Goal: Find specific page/section: Find specific page/section

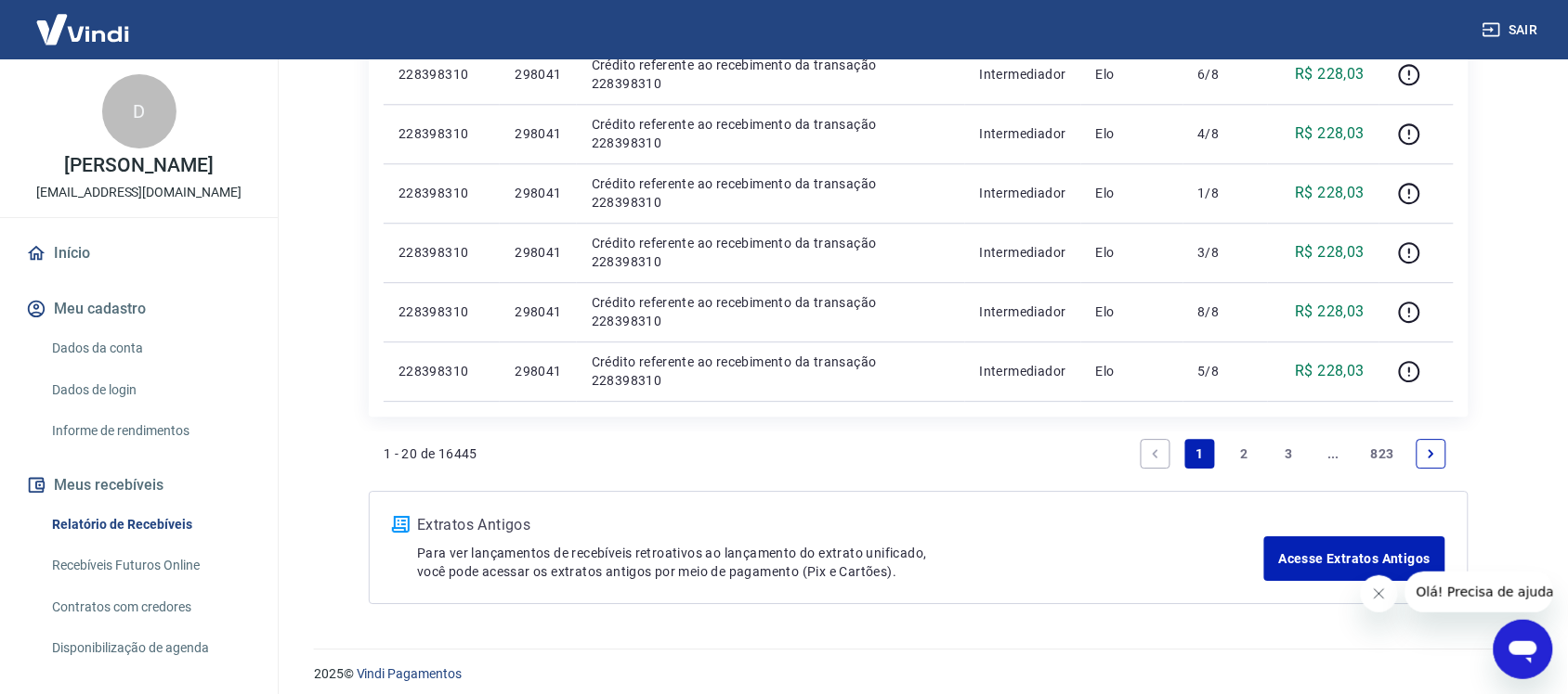
scroll to position [1389, 0]
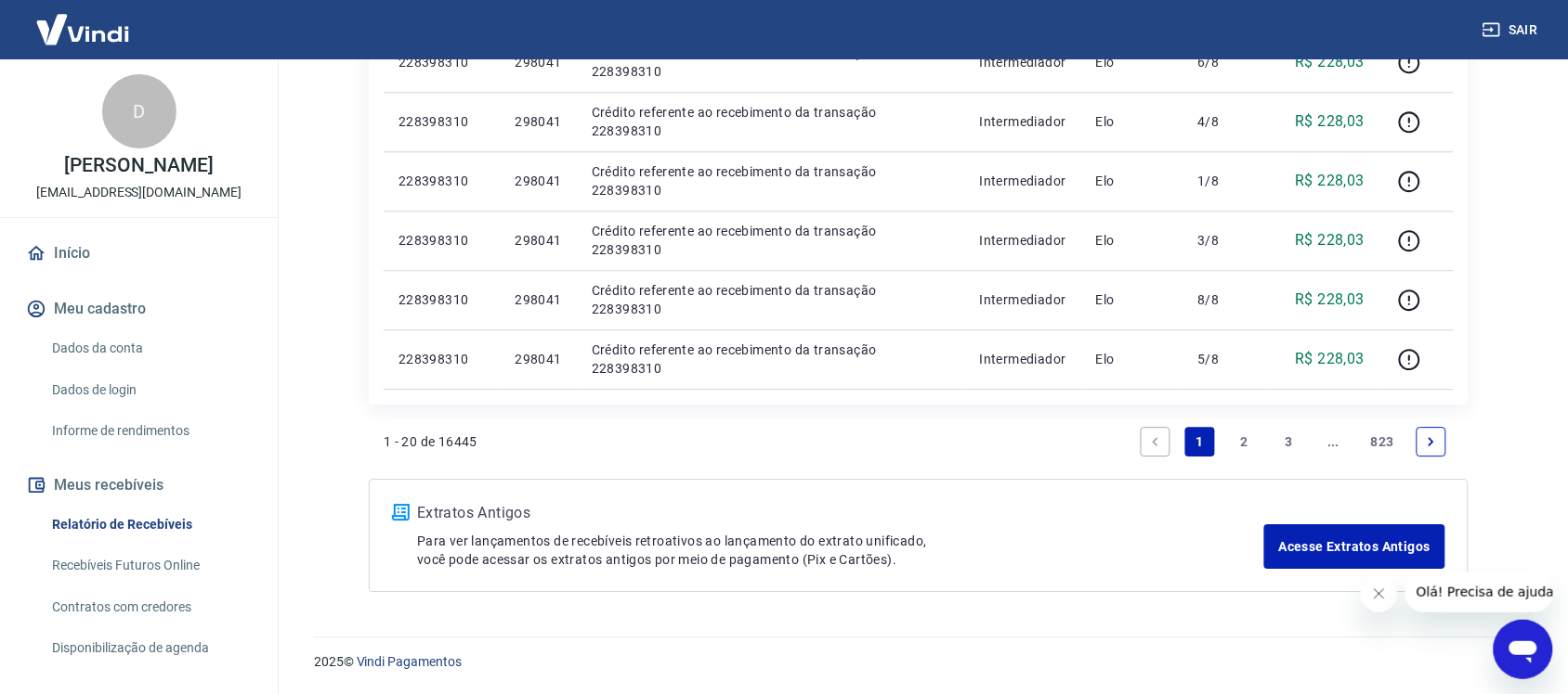
click at [1250, 442] on link "2" at bounding box center [1244, 441] width 29 height 29
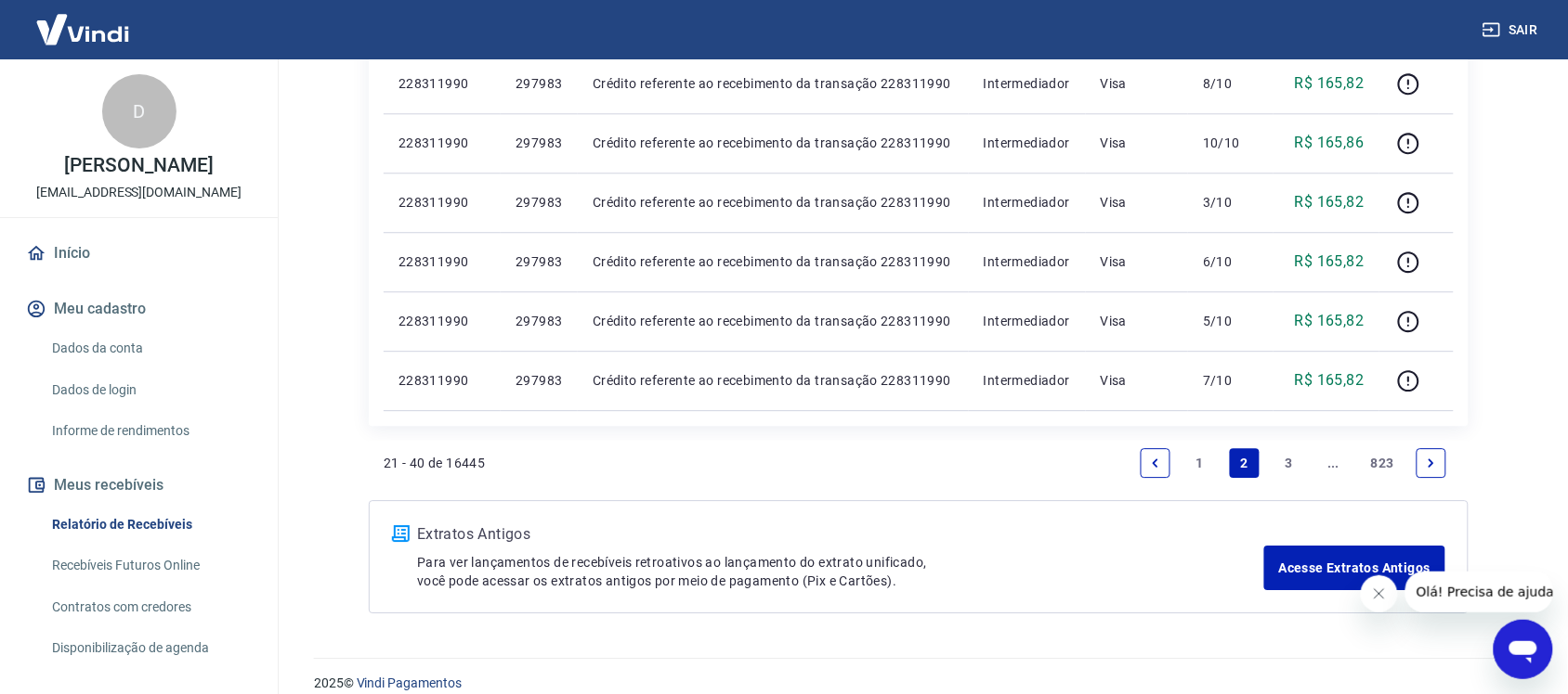
scroll to position [1389, 0]
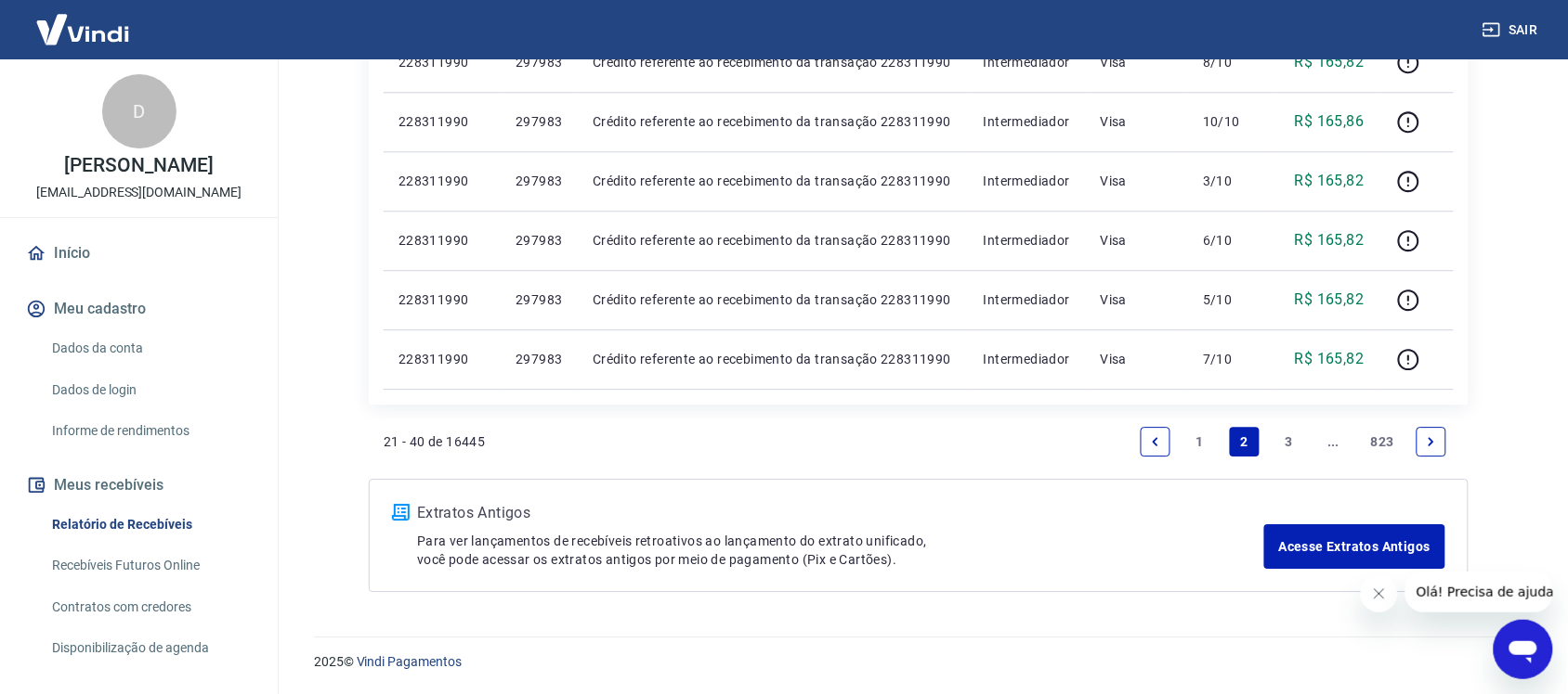
click at [1293, 436] on link "3" at bounding box center [1289, 441] width 29 height 29
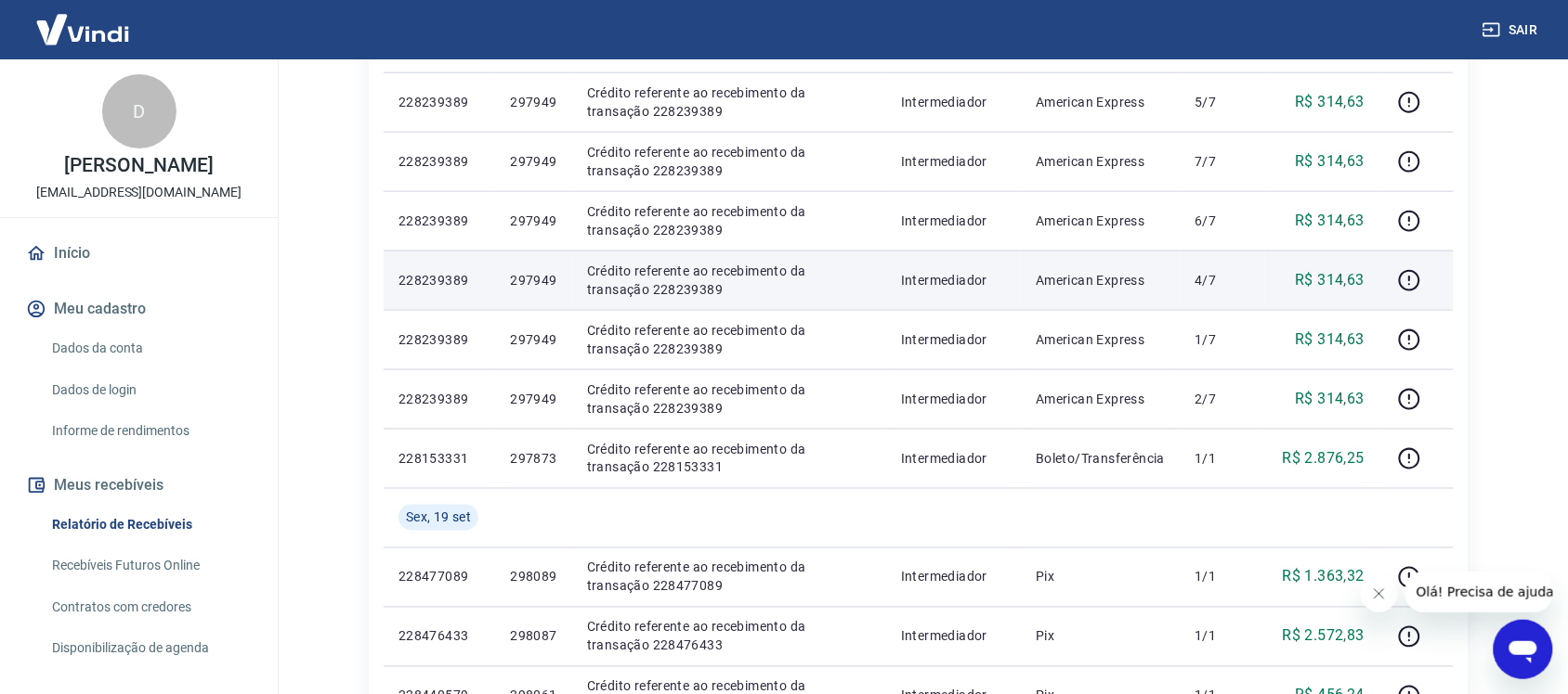
scroll to position [1389, 0]
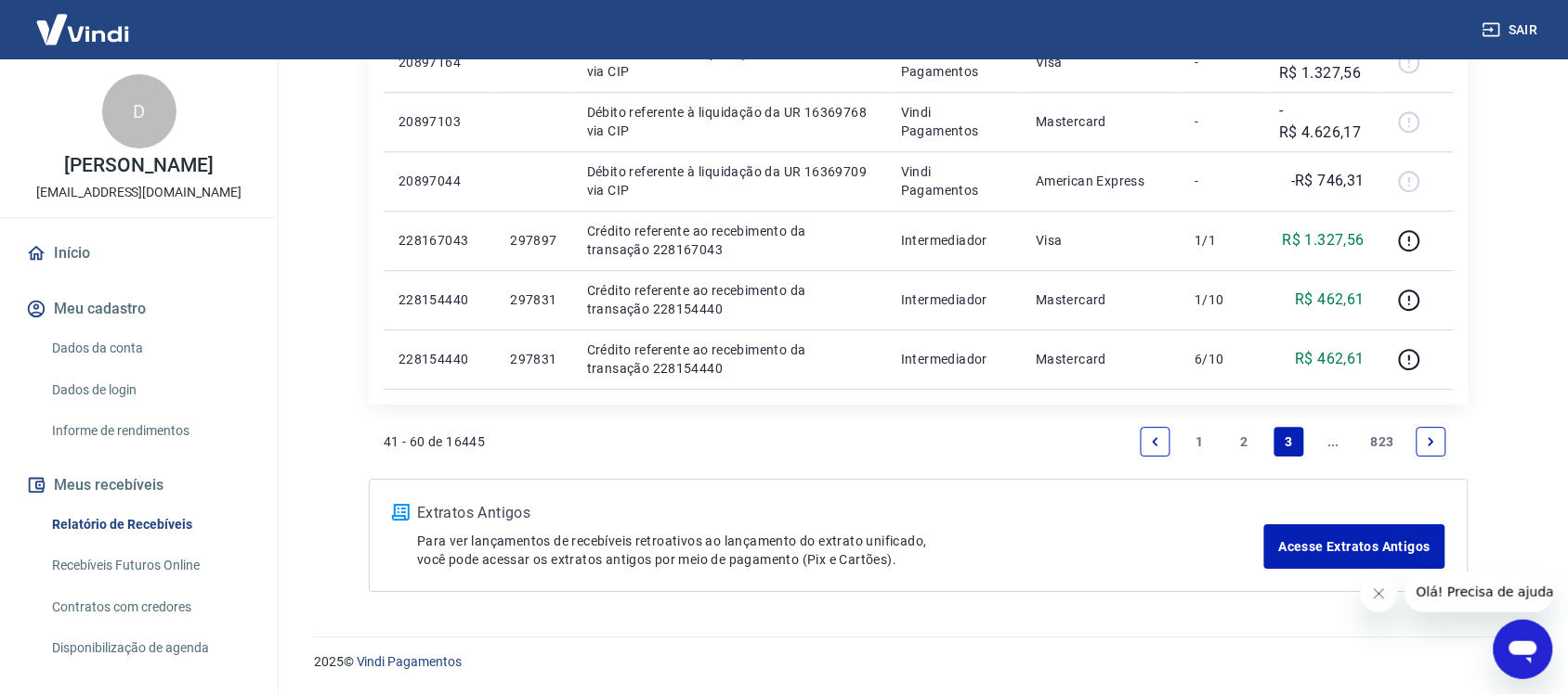
click at [1247, 435] on link "2" at bounding box center [1244, 441] width 29 height 29
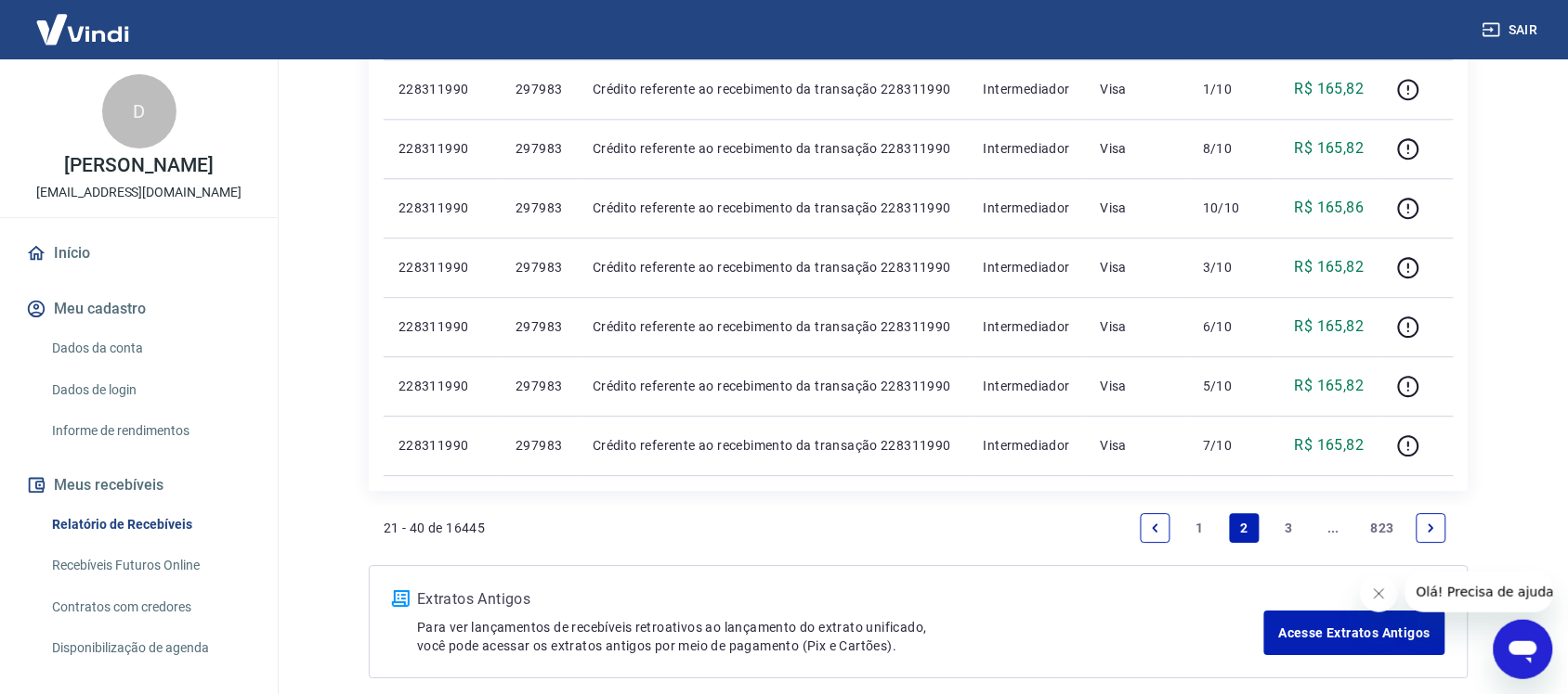
scroll to position [1389, 0]
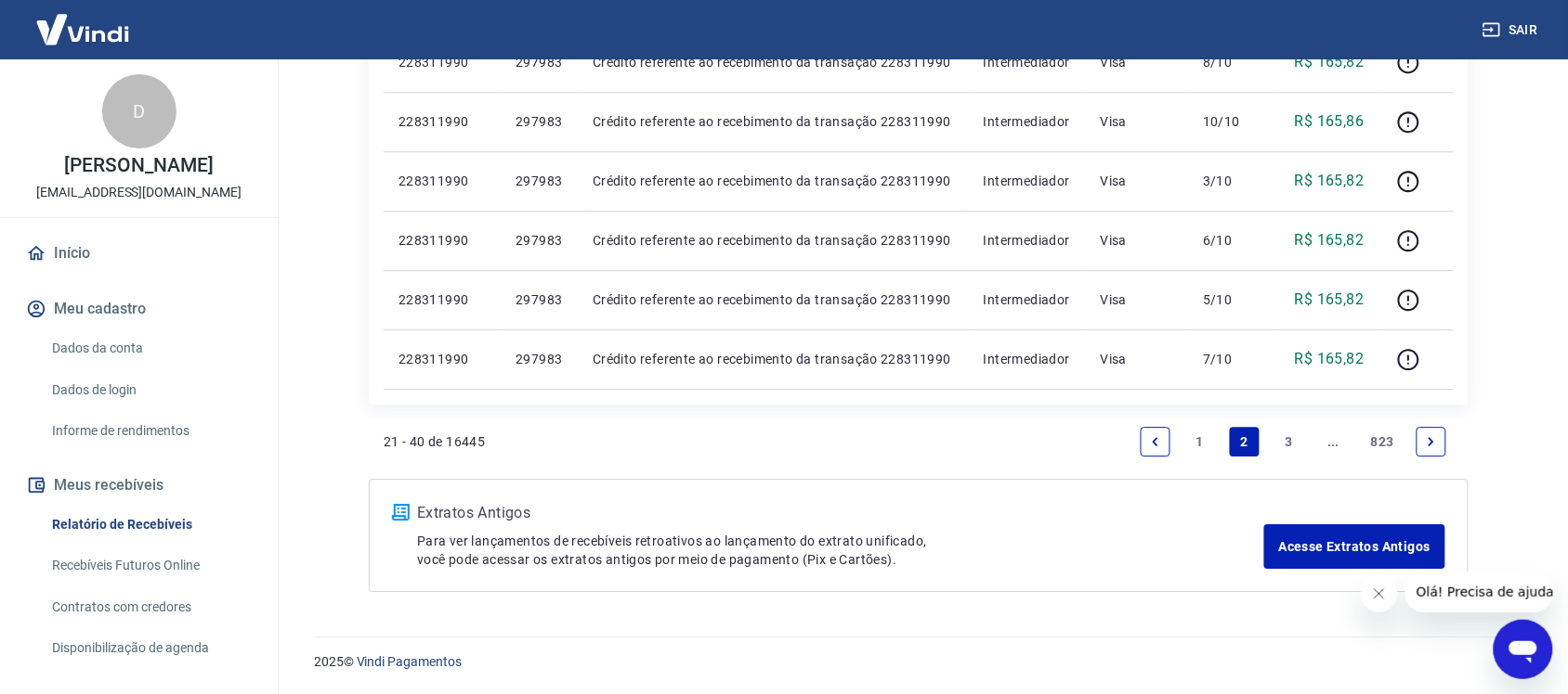
click at [1205, 451] on link "1" at bounding box center [1199, 441] width 29 height 29
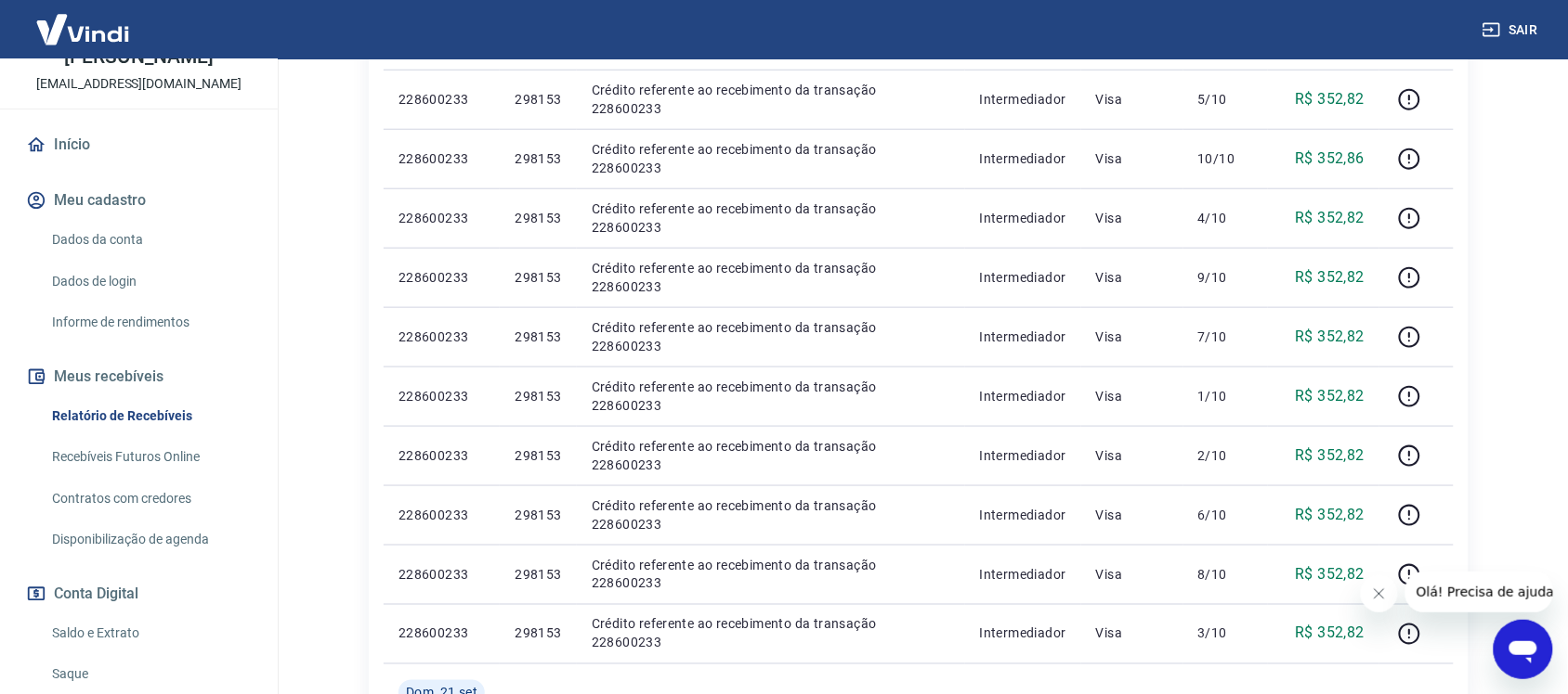
scroll to position [272, 0]
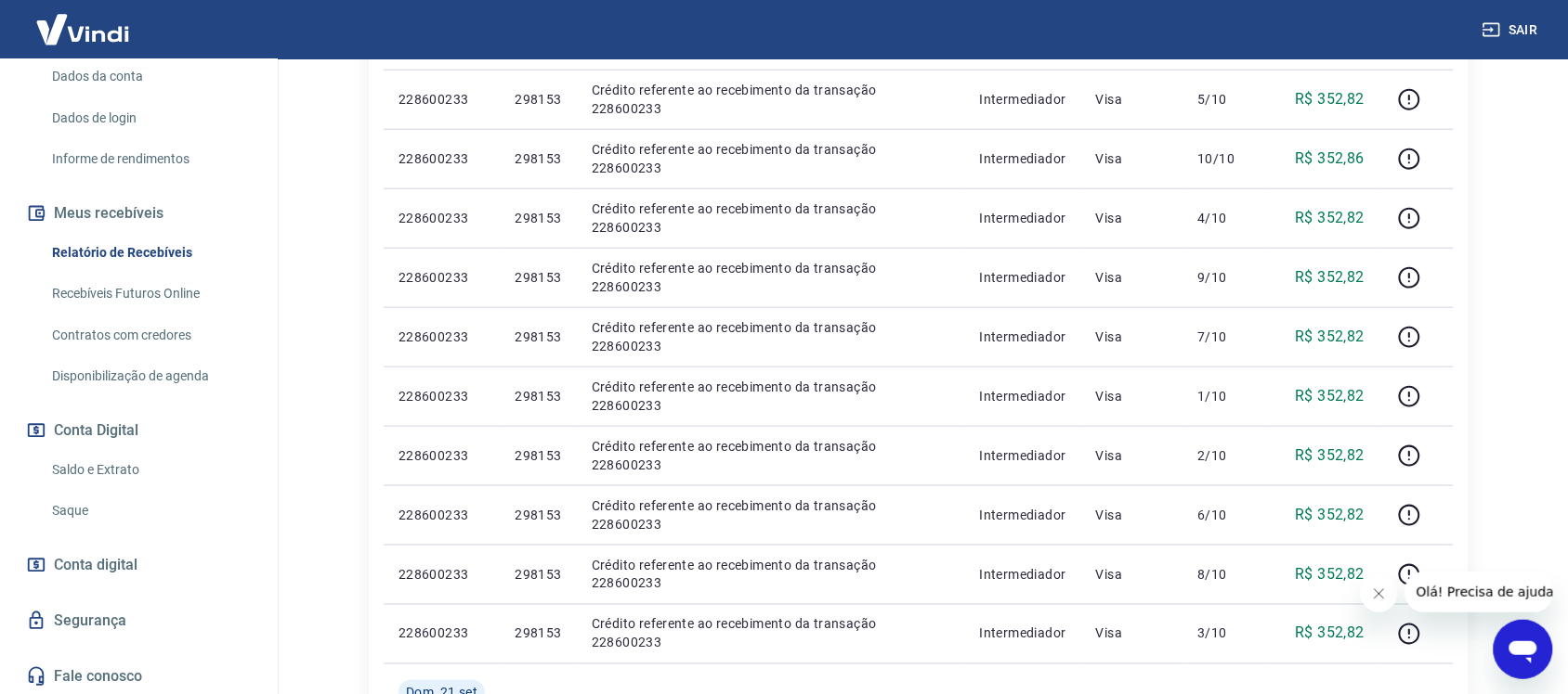
click at [67, 521] on link "Saque" at bounding box center [150, 511] width 211 height 38
